Goal: Information Seeking & Learning: Learn about a topic

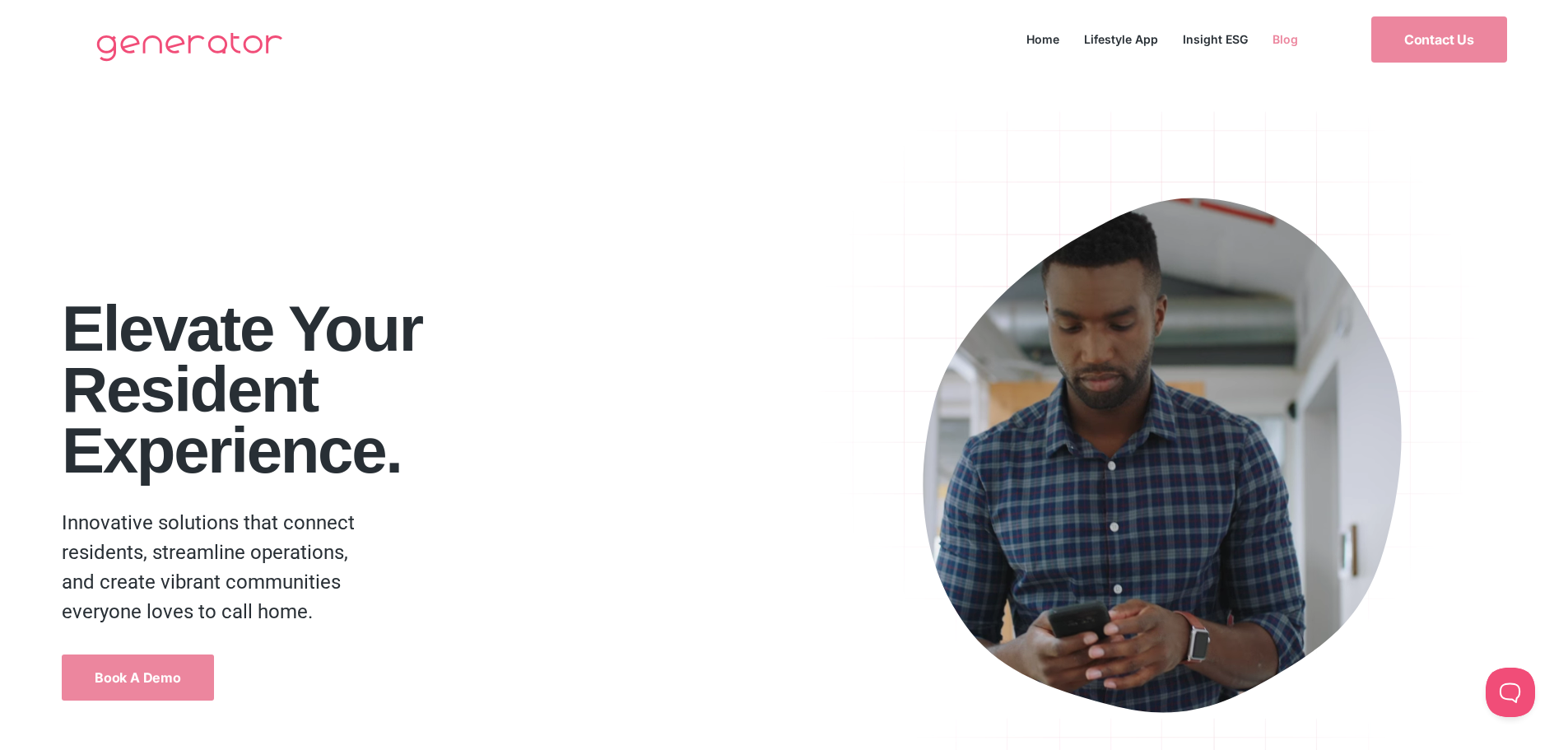
click at [1271, 40] on link "Blog" at bounding box center [1286, 39] width 51 height 23
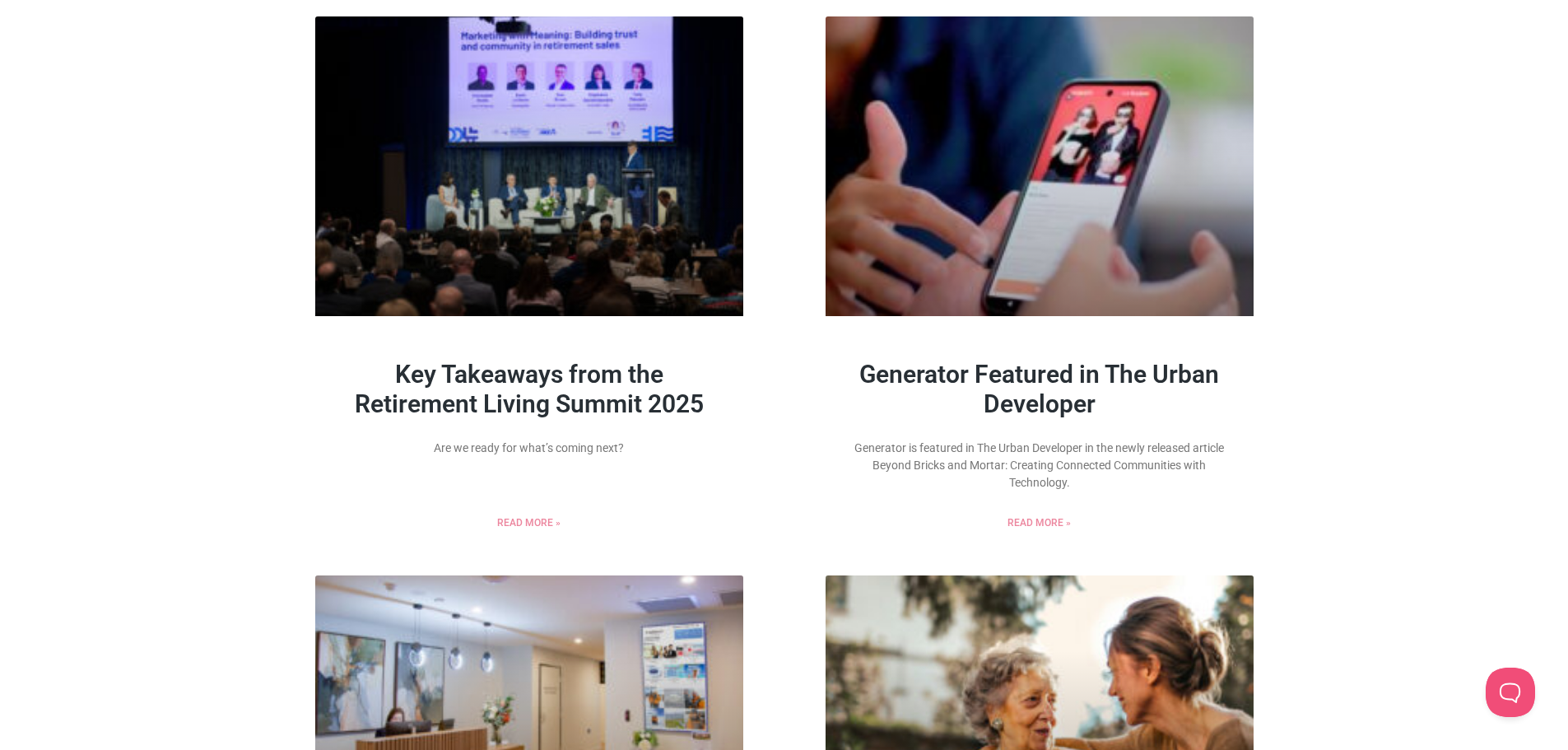
scroll to position [674, 0]
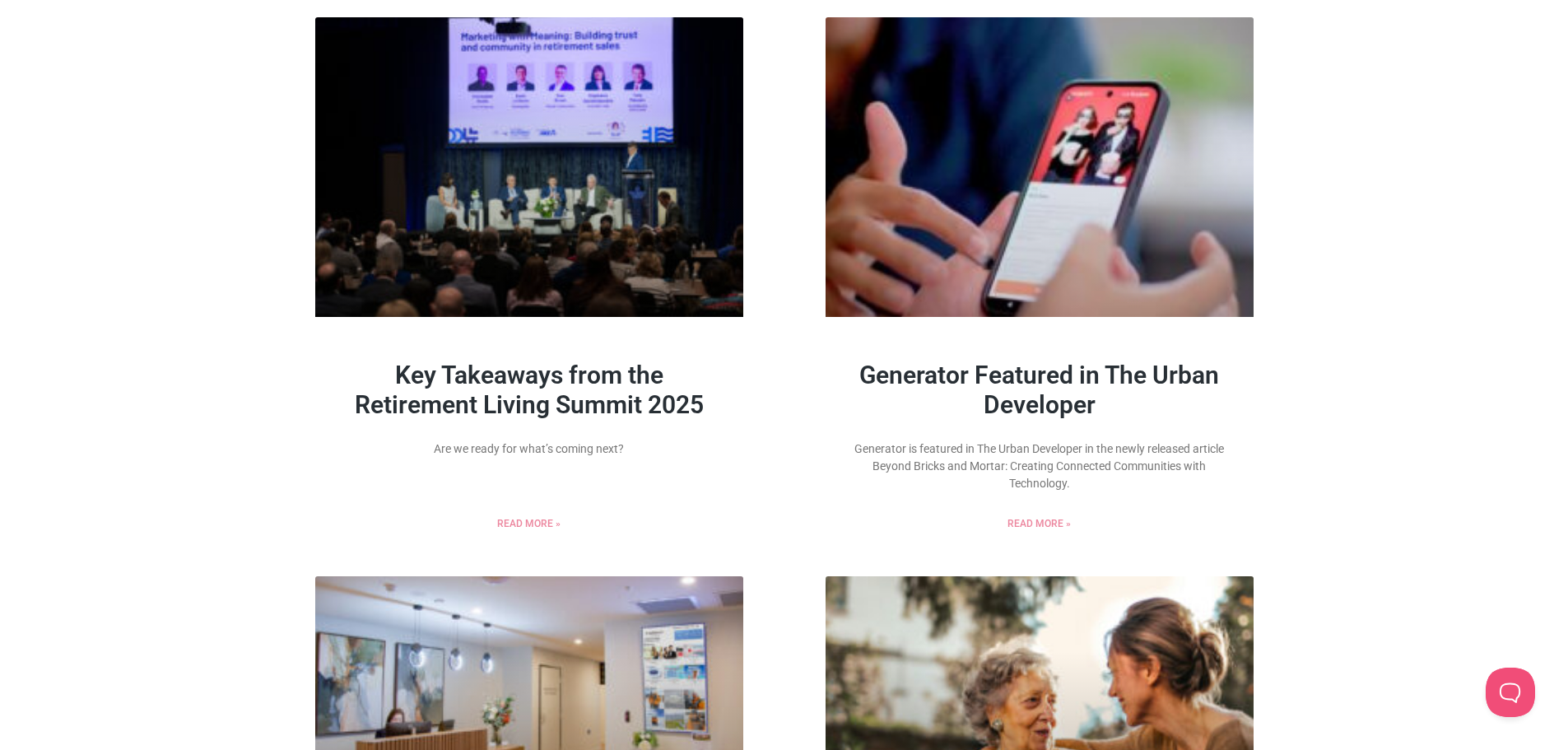
click at [1090, 401] on link "Generator Featured in The Urban Developer" at bounding box center [1039, 390] width 359 height 58
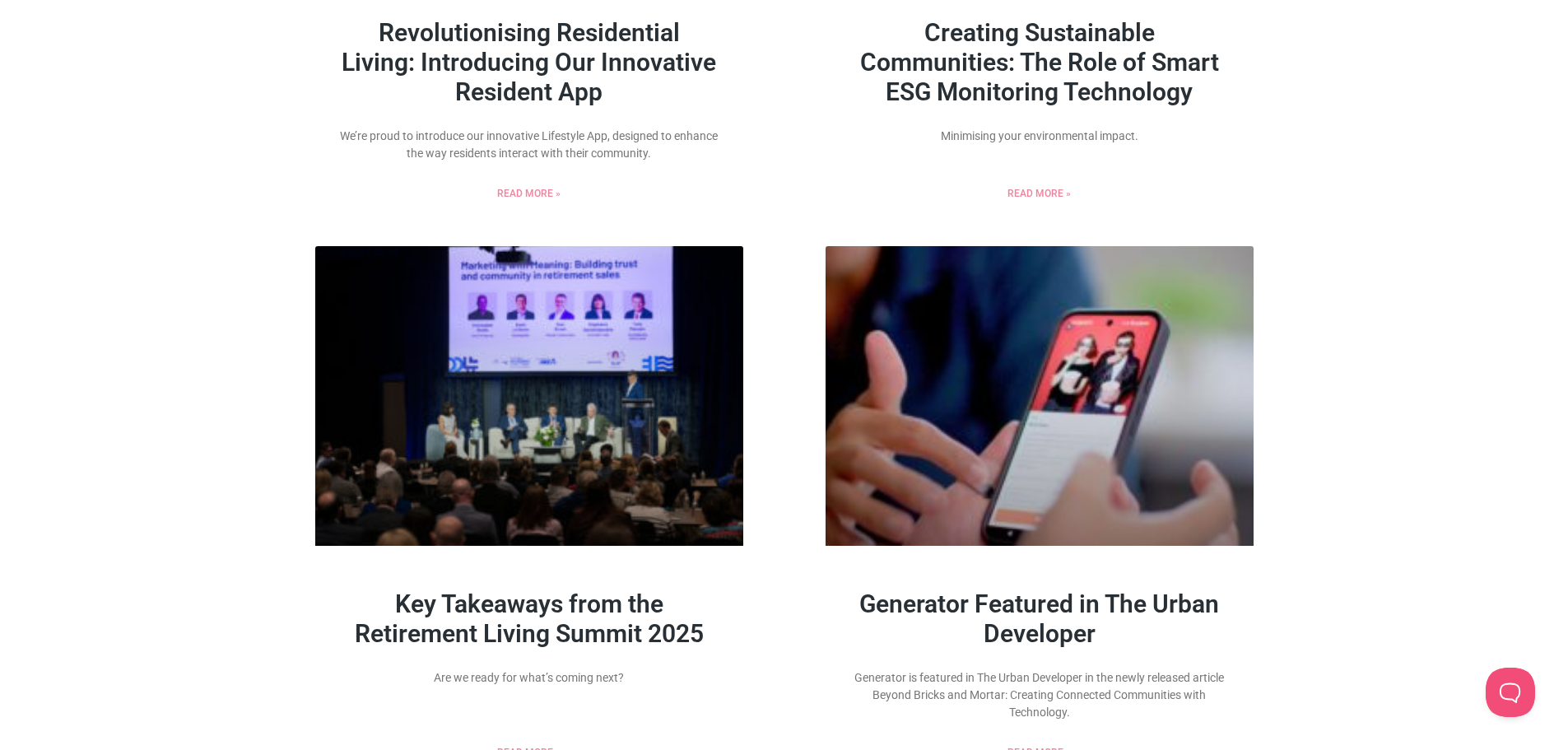
scroll to position [0, 0]
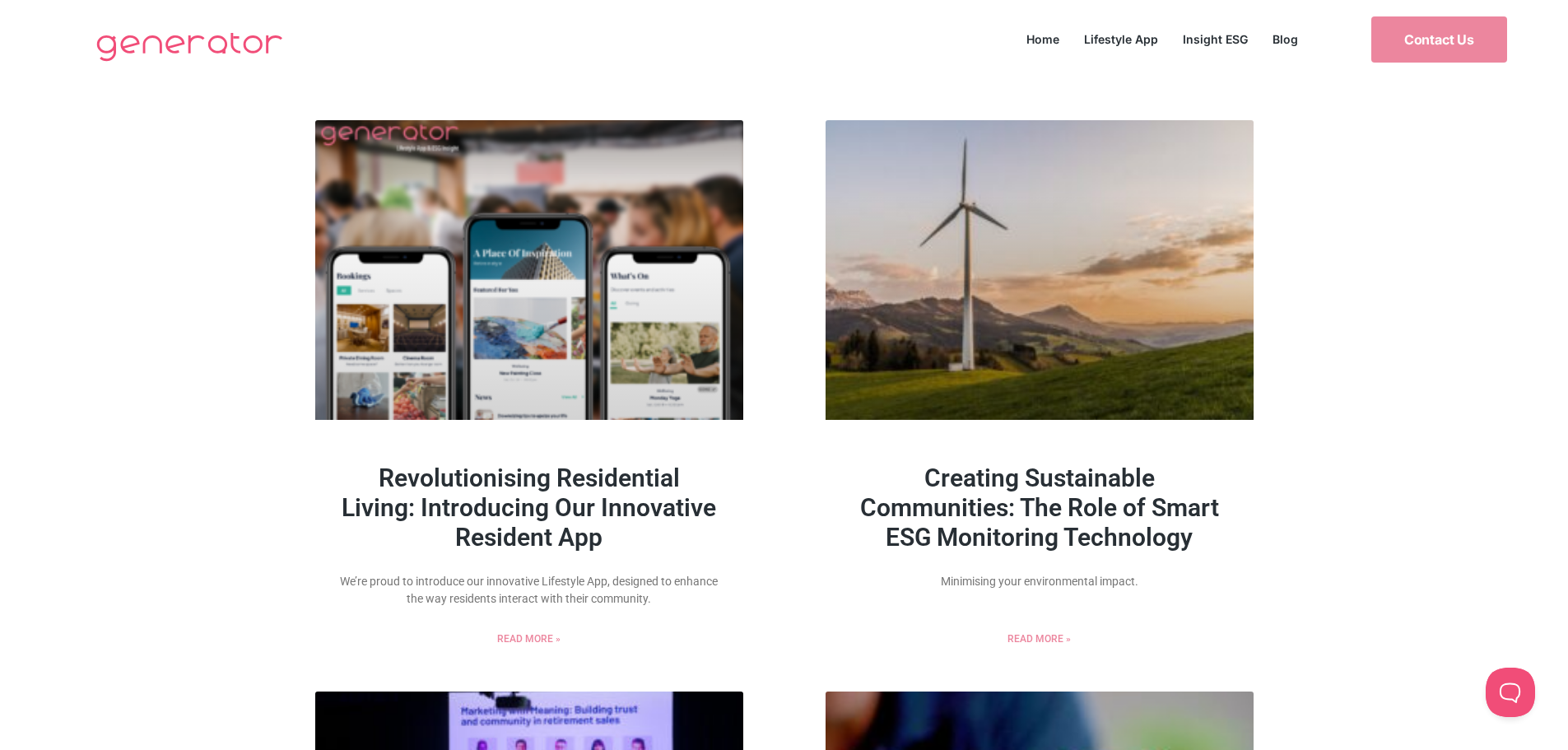
click at [635, 421] on div "Revolutionising Residential Living: Introducing Our Innovative Resident App We’…" at bounding box center [529, 391] width 428 height 543
click at [647, 412] on link at bounding box center [529, 269] width 428 height 299
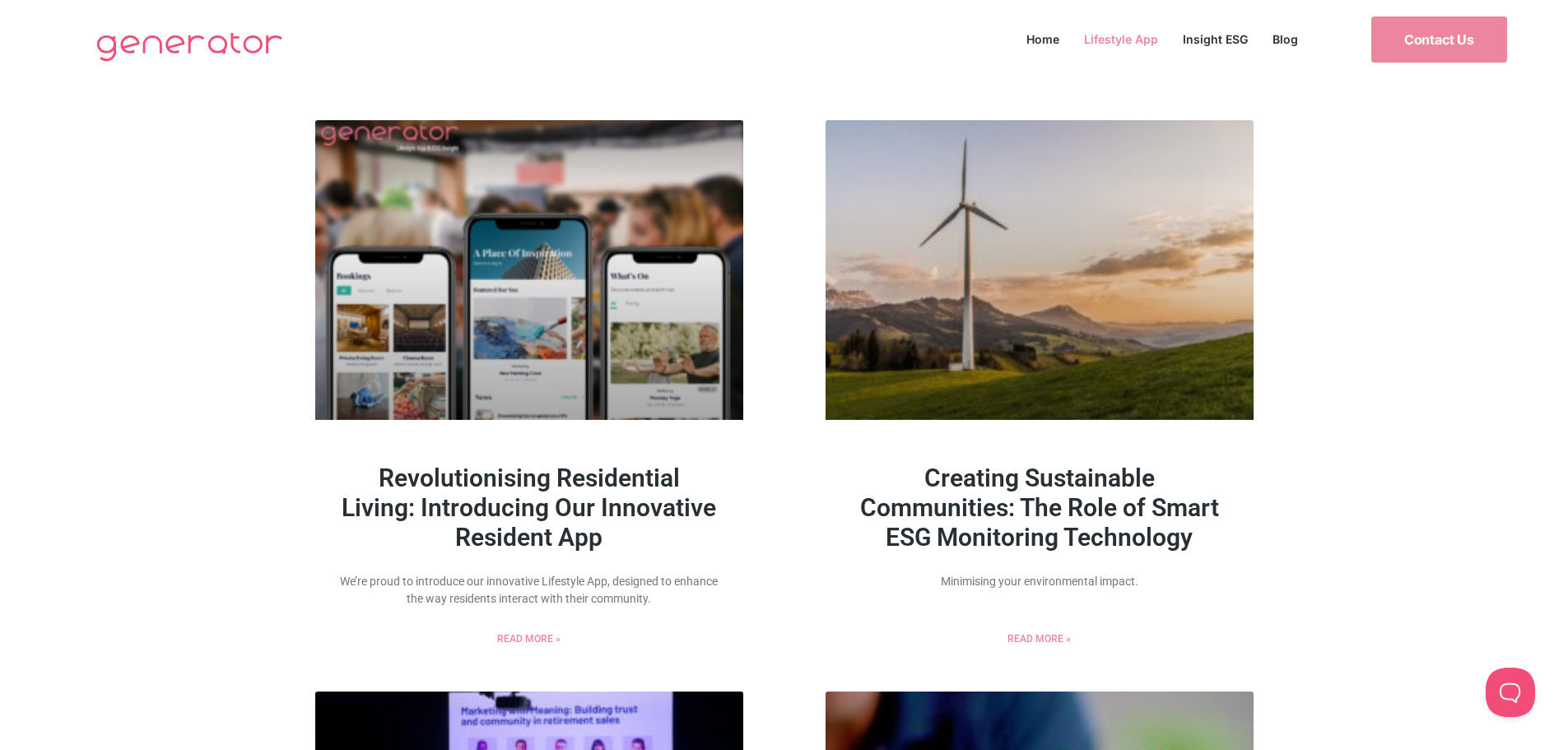
click at [1113, 48] on link "Lifestyle App" at bounding box center [1120, 39] width 99 height 23
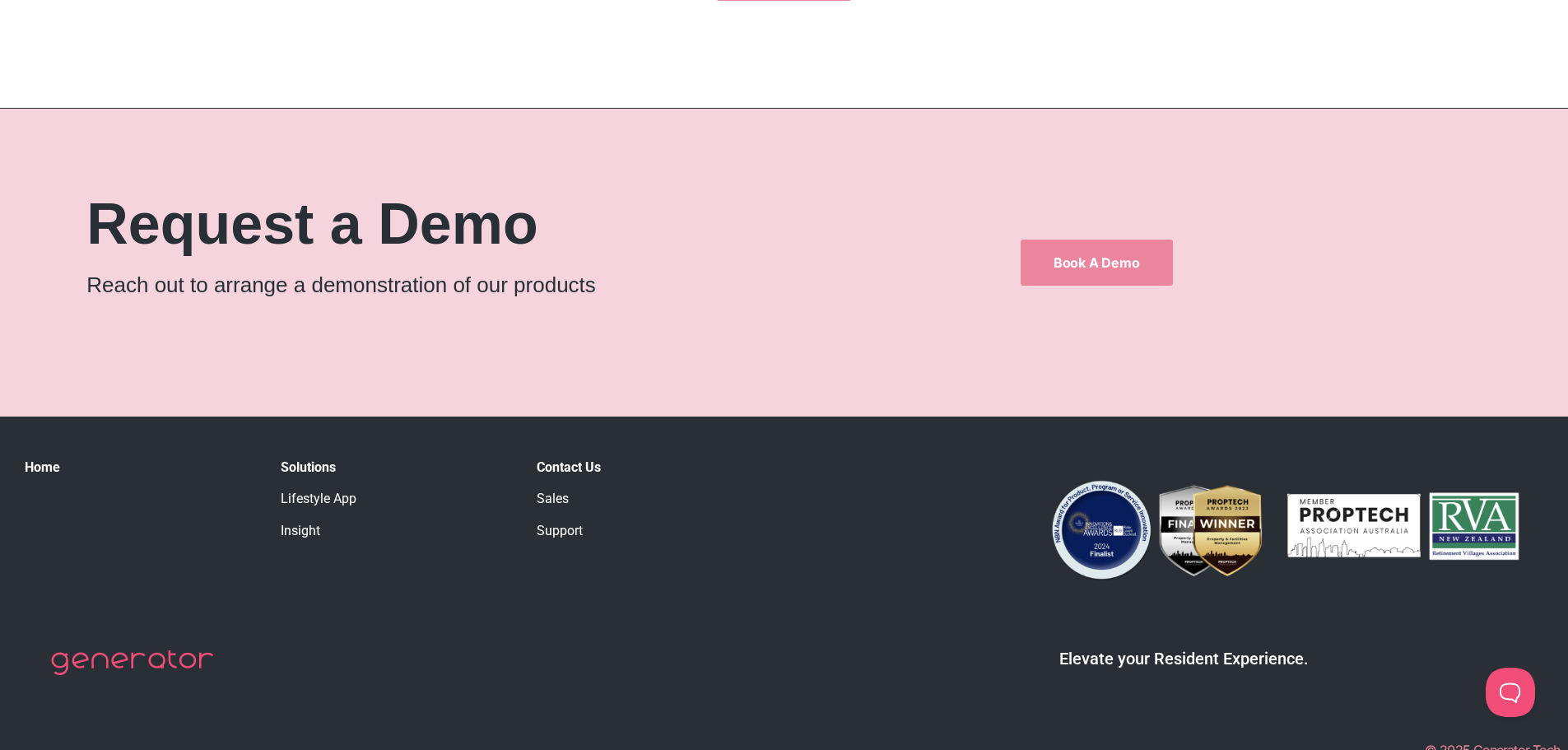
scroll to position [1724, 0]
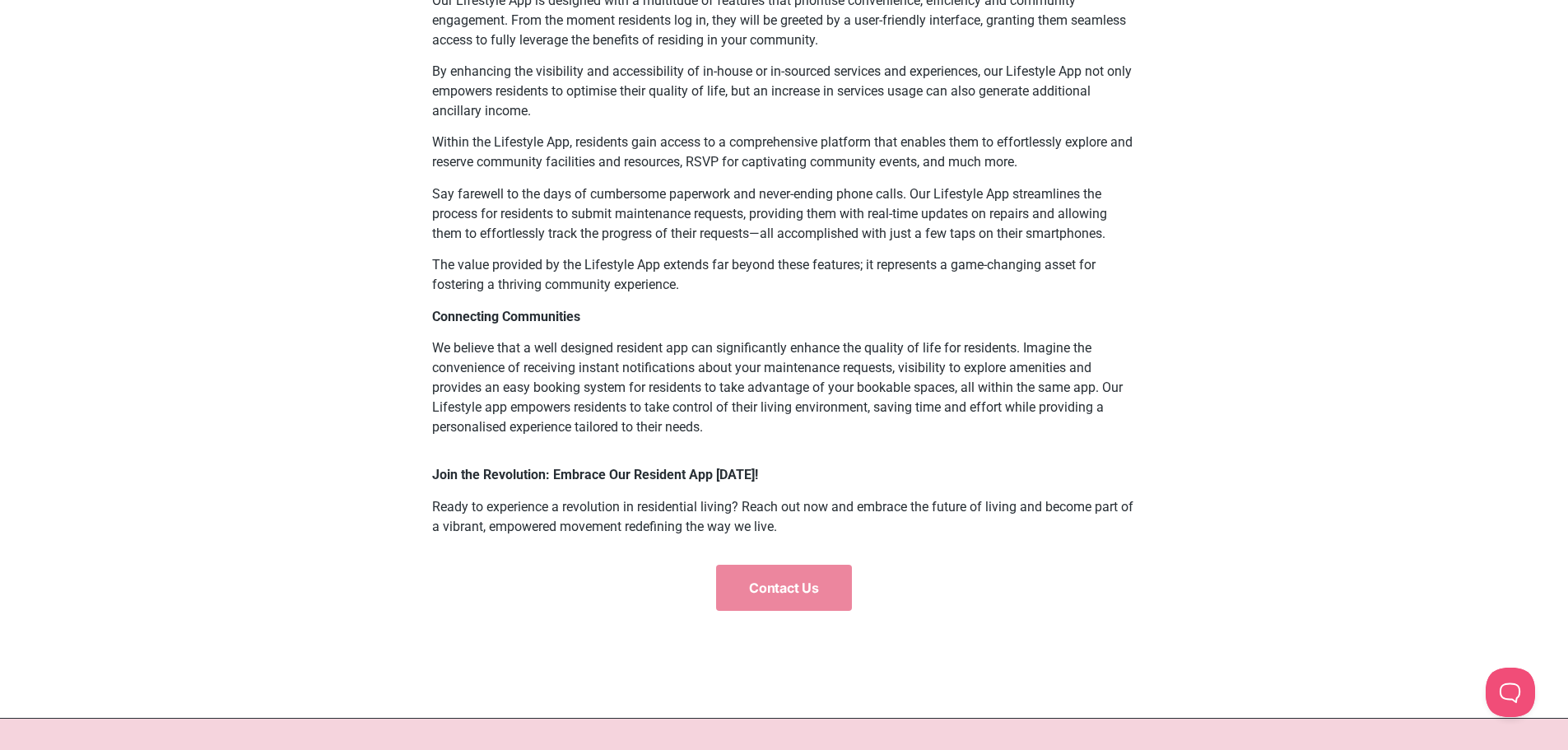
scroll to position [1482, 0]
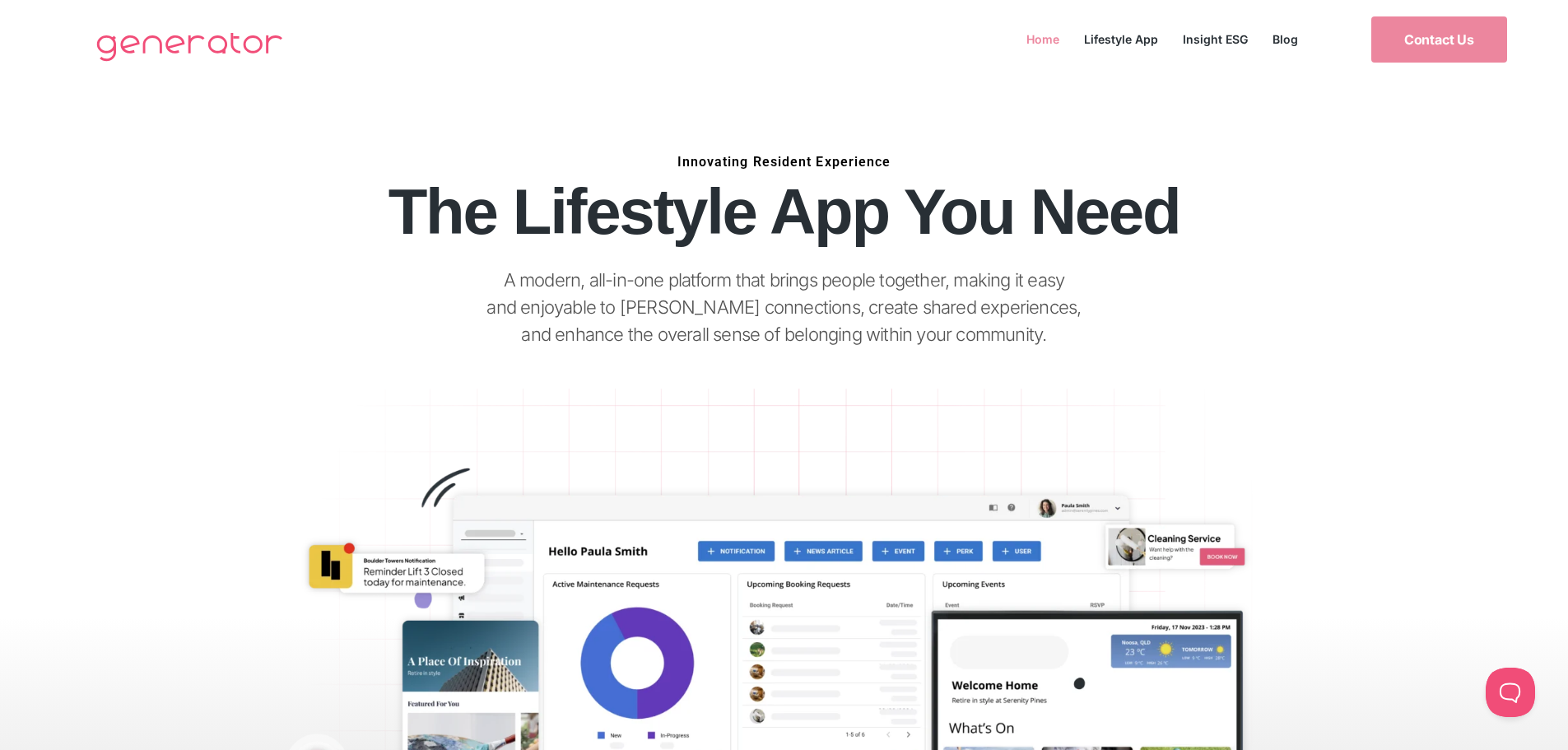
click at [1034, 36] on link "Home" at bounding box center [1043, 39] width 57 height 23
